Goal: Task Accomplishment & Management: Use online tool/utility

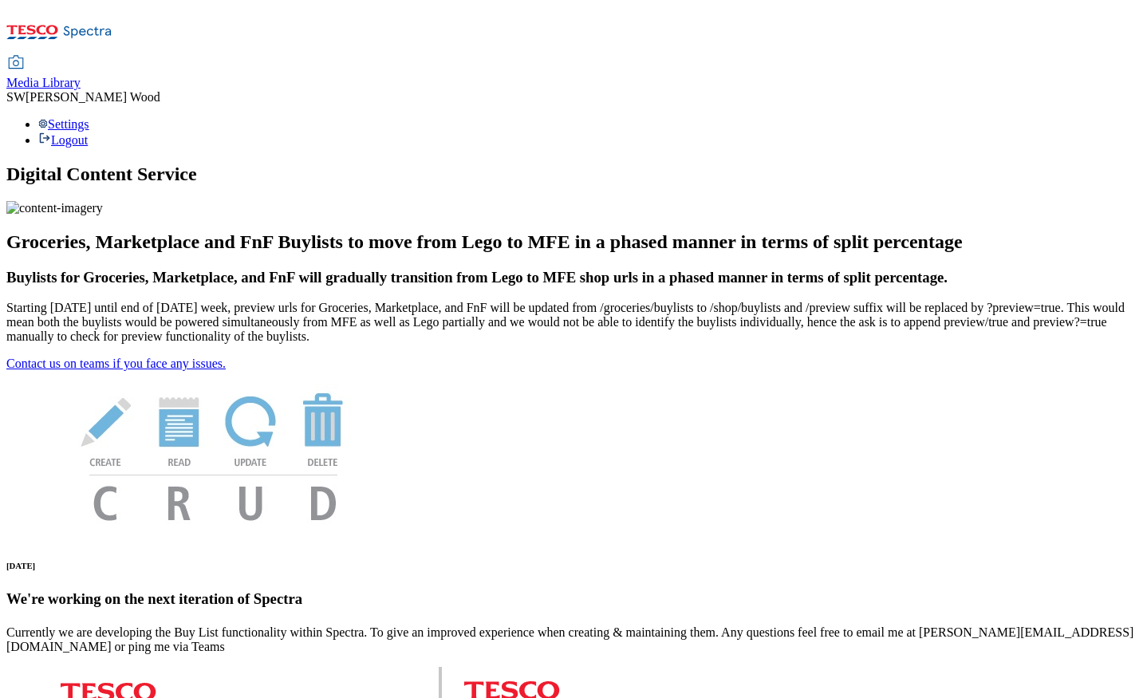
click at [81, 76] on span "Media Library" at bounding box center [43, 83] width 74 height 14
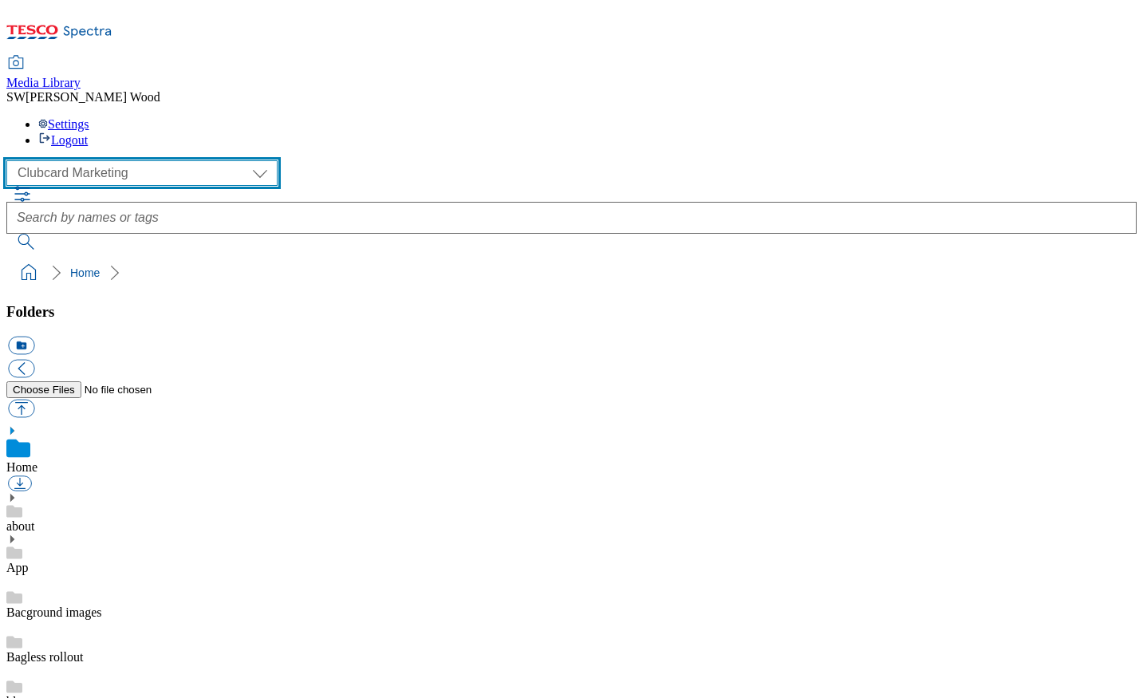
select select "flare-ghs-mktg"
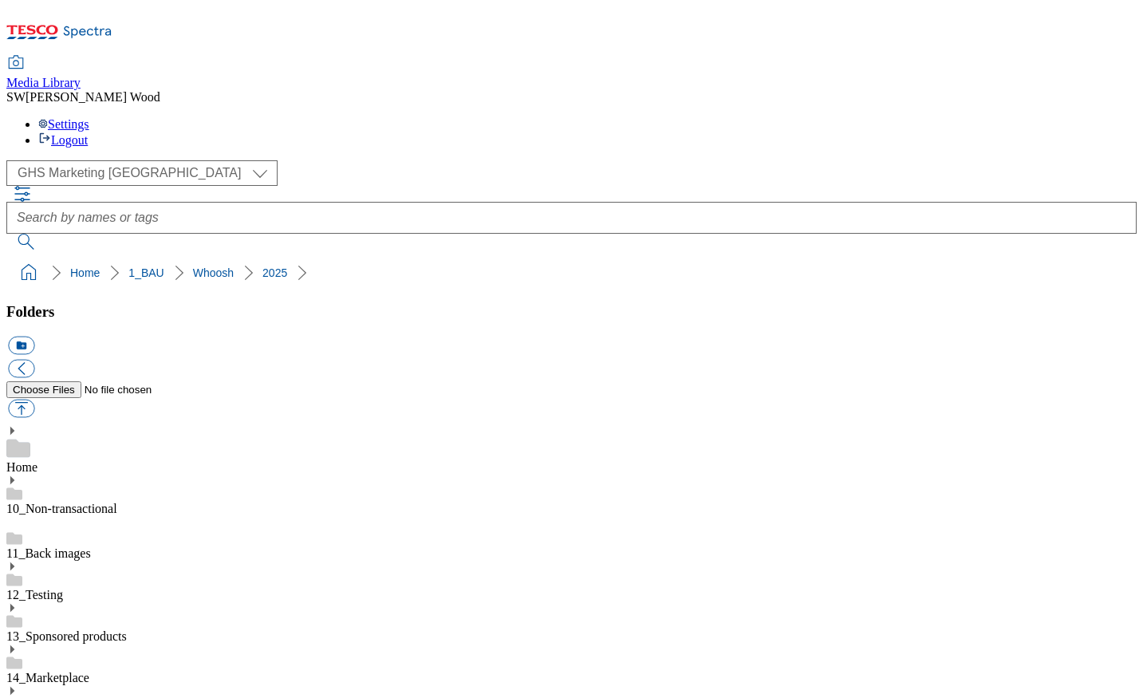
click at [34, 337] on button "icon_new_folder" at bounding box center [21, 346] width 26 height 18
paste input "2531-WF-482900"
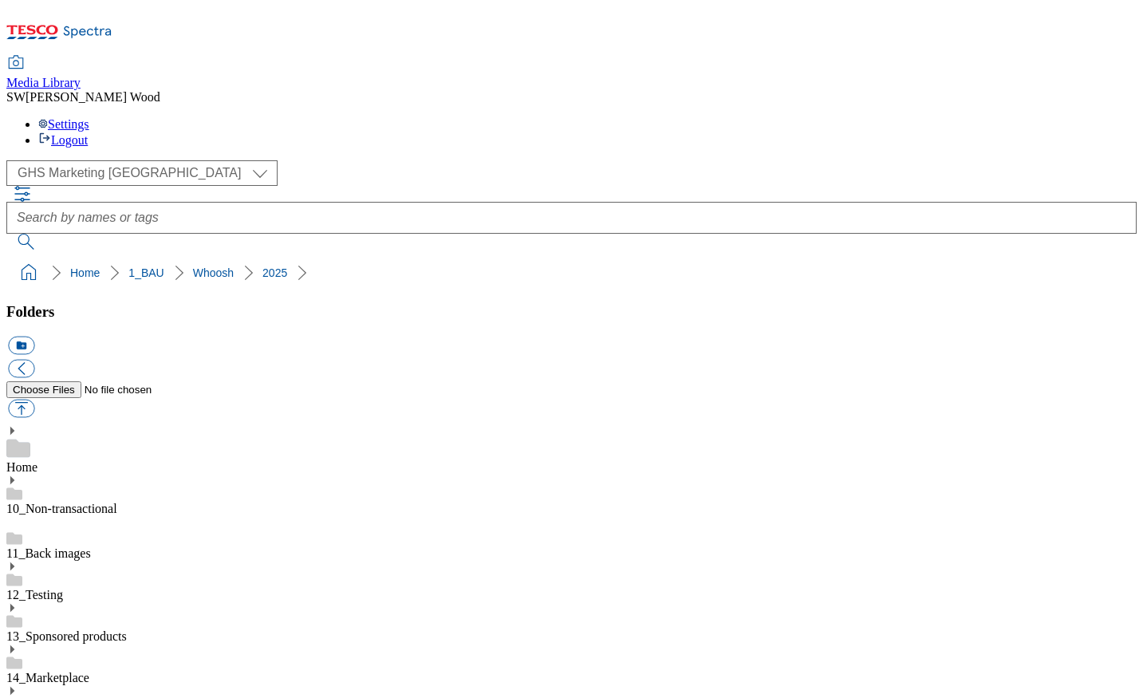
type input "2531-WF-482900"
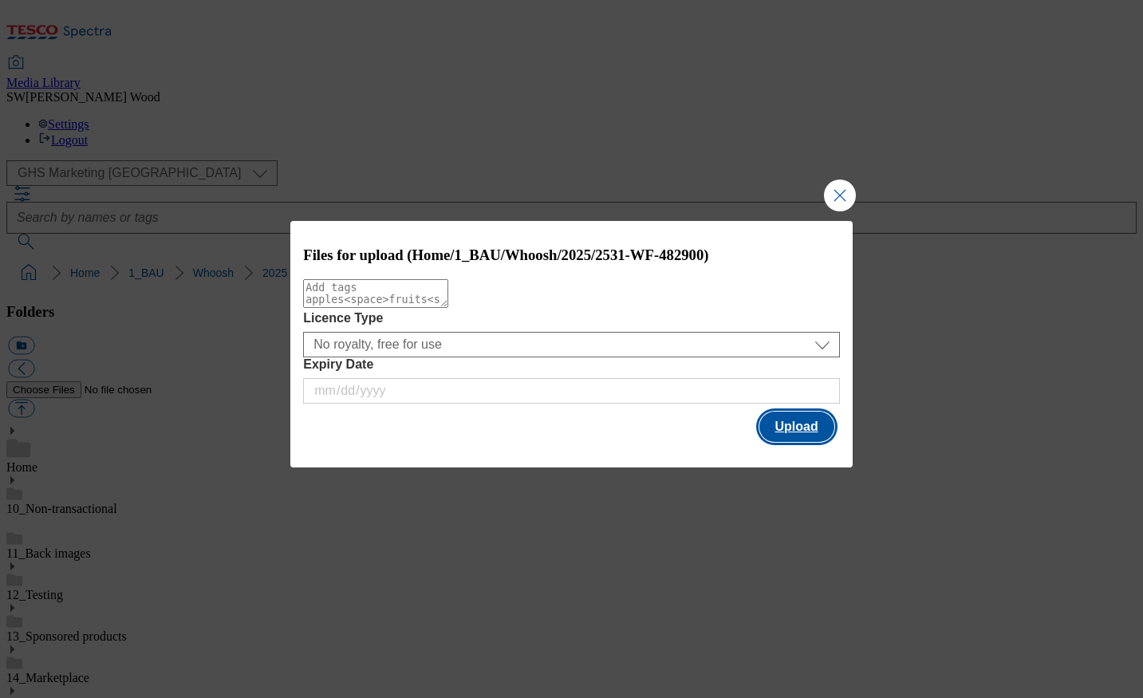
click at [798, 431] on button "Upload" at bounding box center [796, 427] width 75 height 30
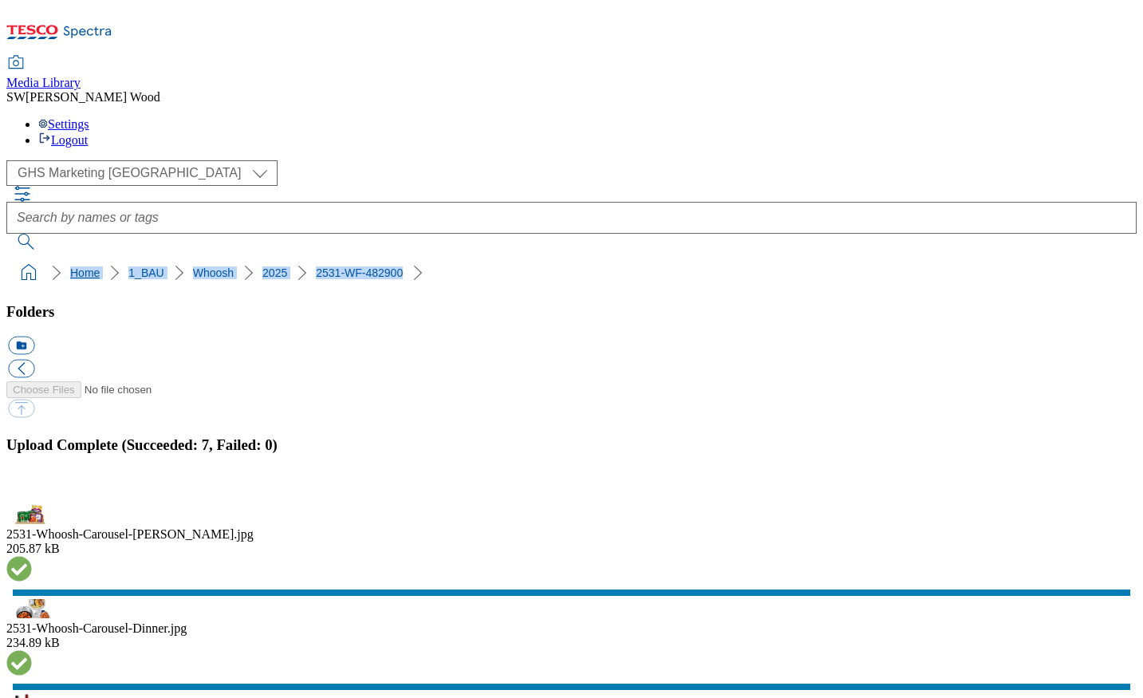
drag, startPoint x: 344, startPoint y: 148, endPoint x: 11, endPoint y: 146, distance: 332.6
click at [16, 258] on ol "Home 1_BAU Whoosh 2025 2531-WF-482900" at bounding box center [576, 273] width 1121 height 30
copy ol "Home 1_BAU Whoosh 2025 2531-WF-482900"
